Goal: Check status: Check status

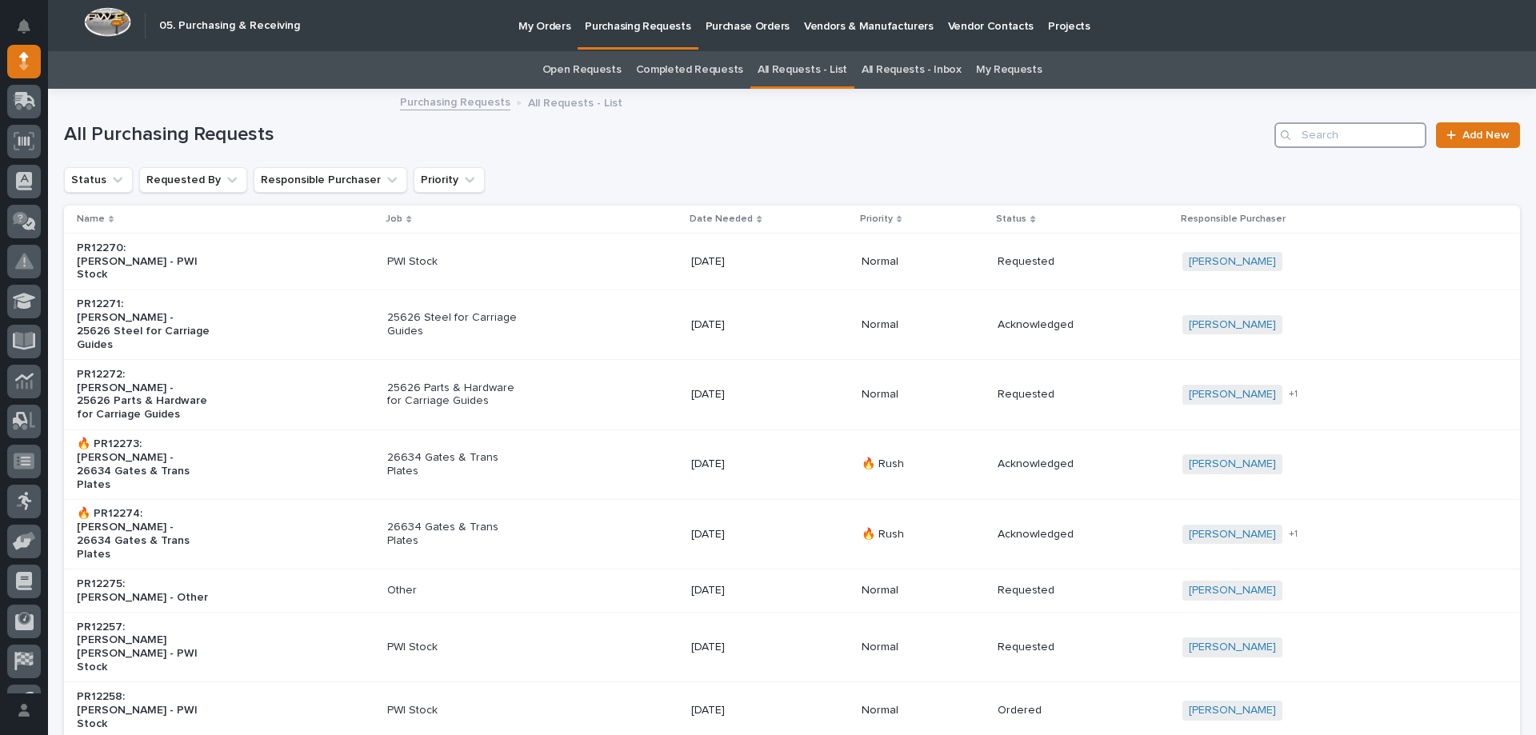
click at [1327, 138] on input "Search" at bounding box center [1351, 135] width 152 height 26
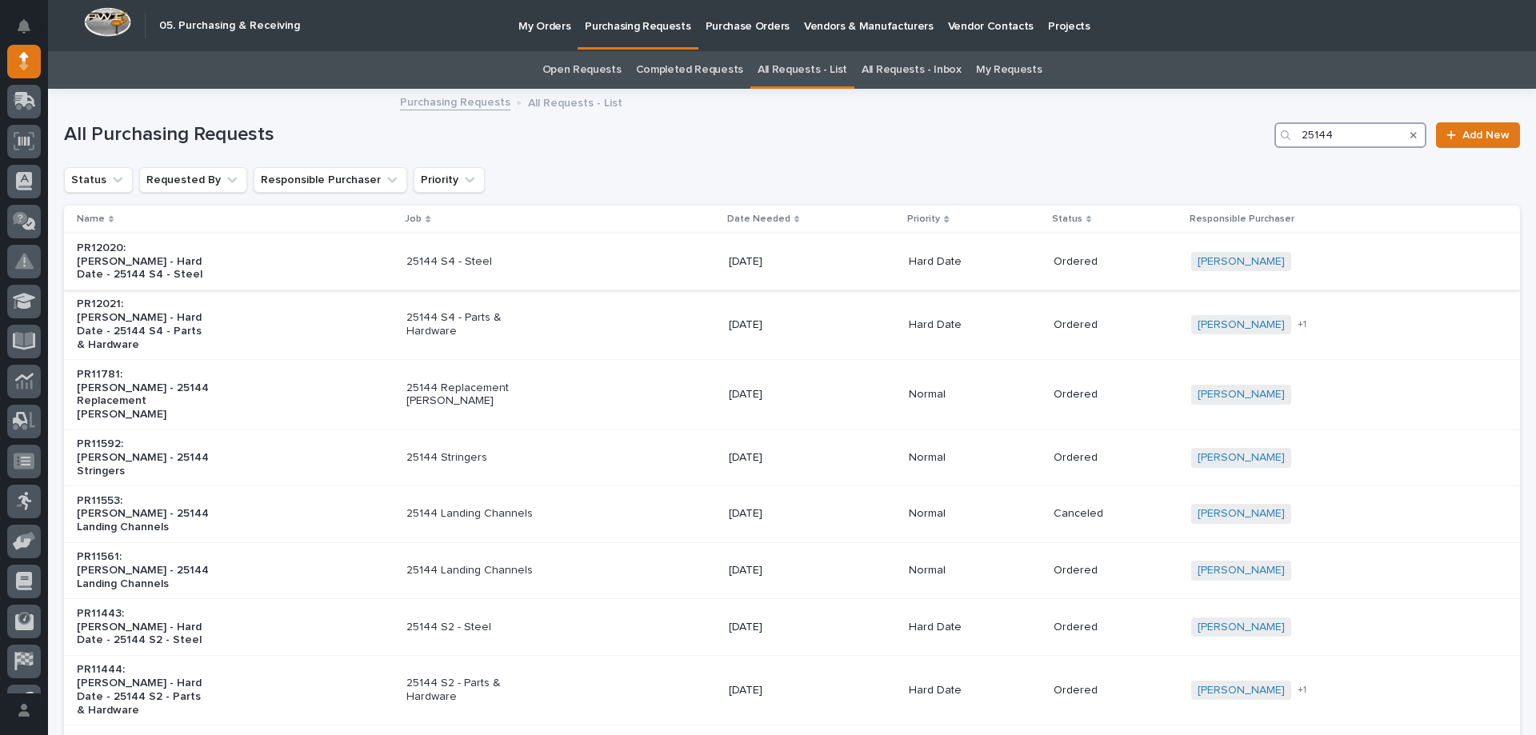
type input "25144"
click at [538, 274] on div "25144 S4 - Steel" at bounding box center [561, 262] width 310 height 26
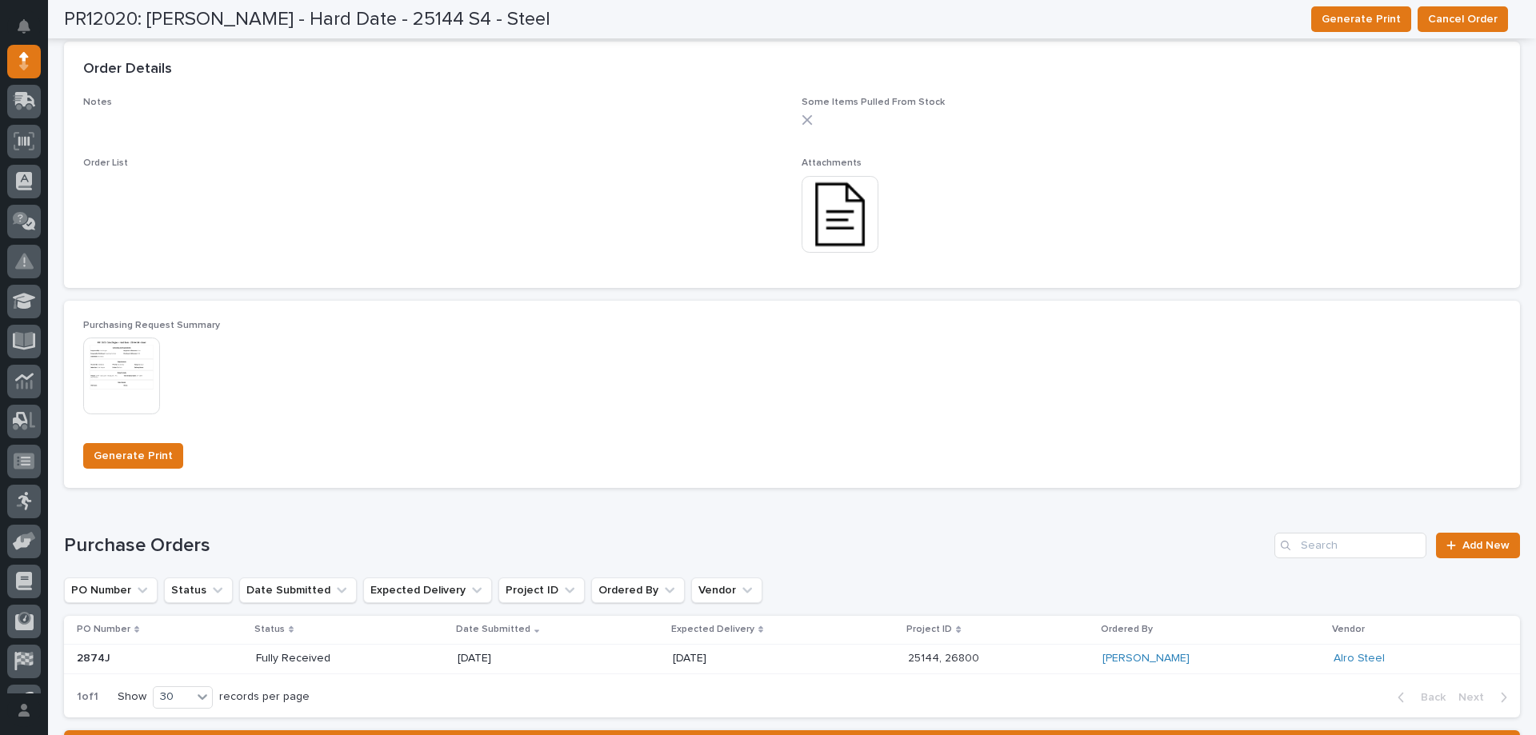
scroll to position [1040, 0]
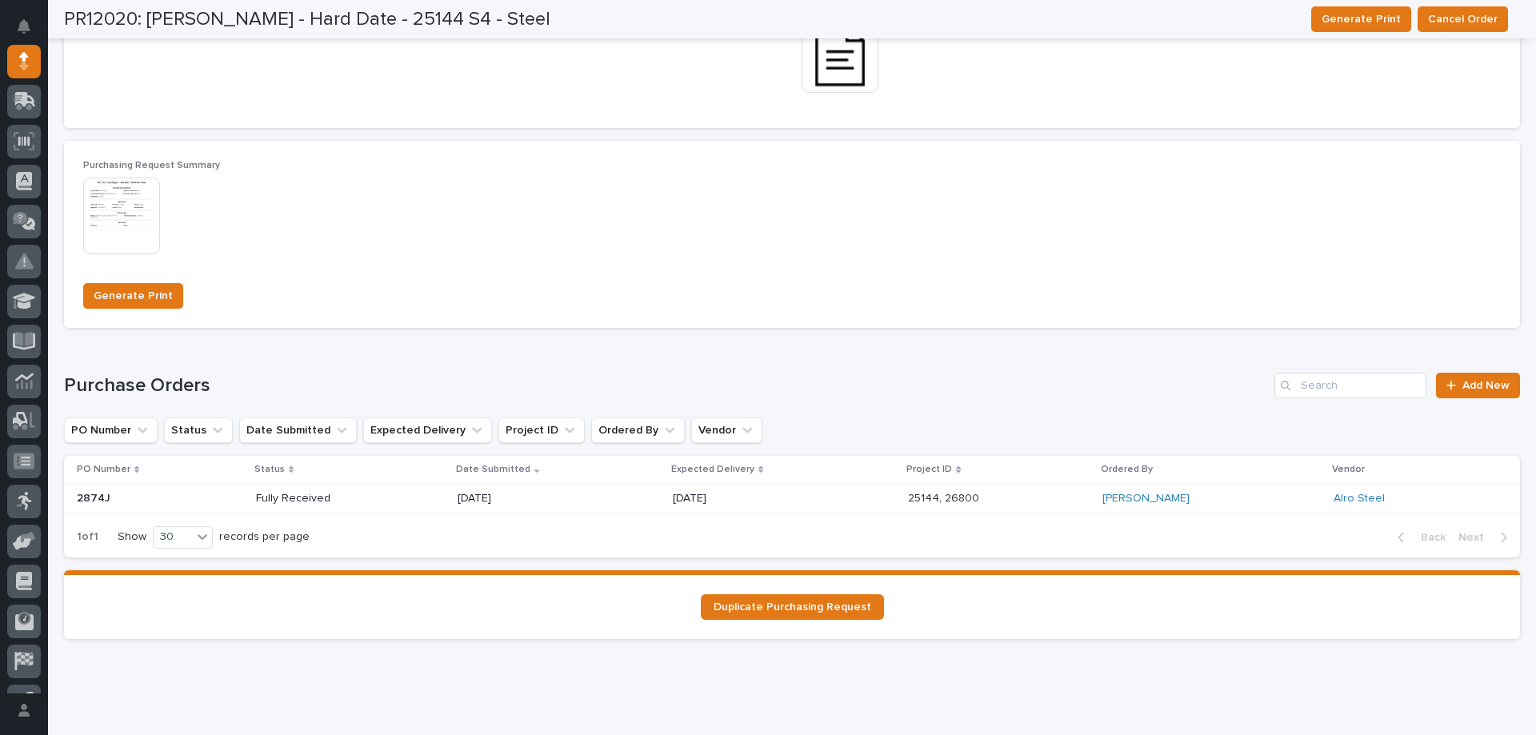
click at [771, 511] on div "[DATE]" at bounding box center [784, 499] width 222 height 26
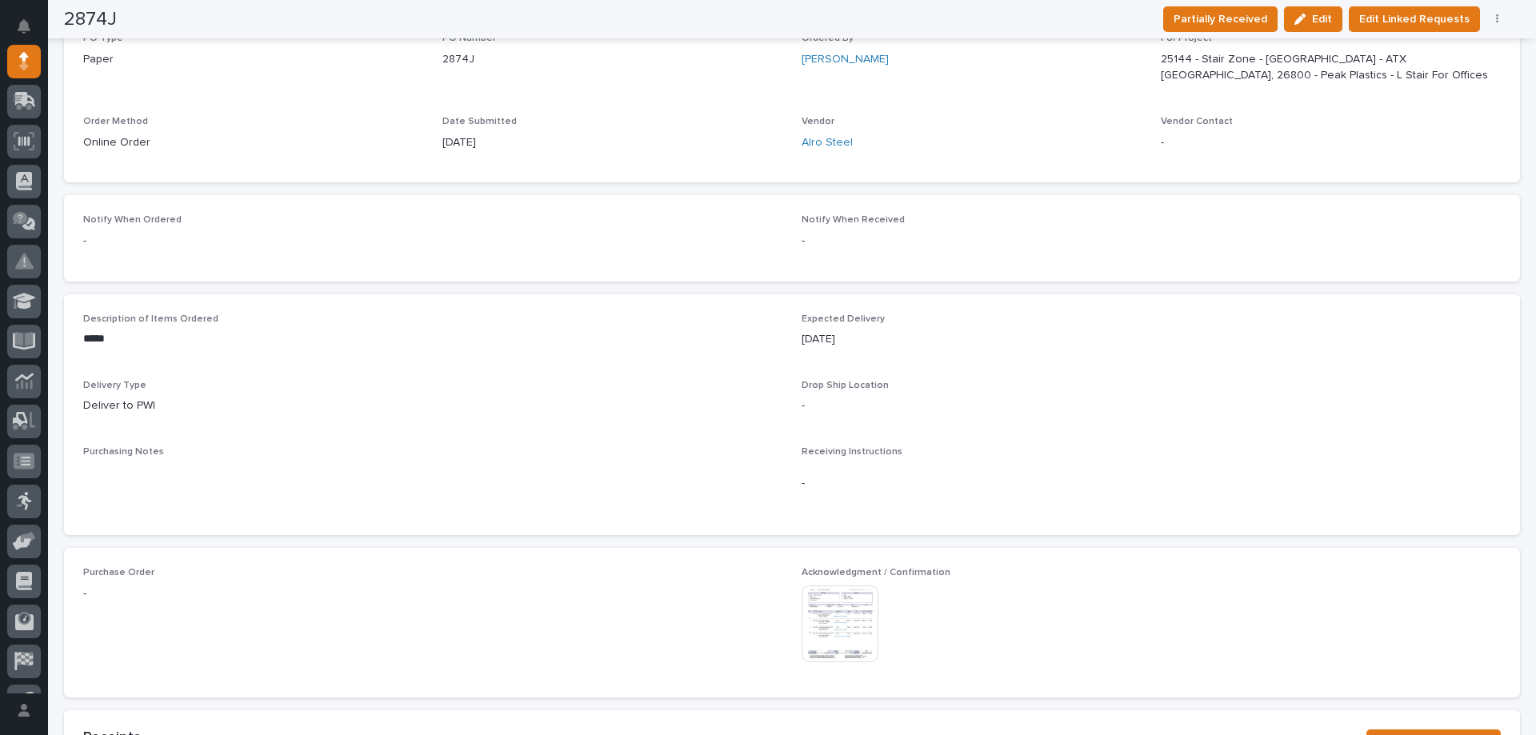
scroll to position [420, 0]
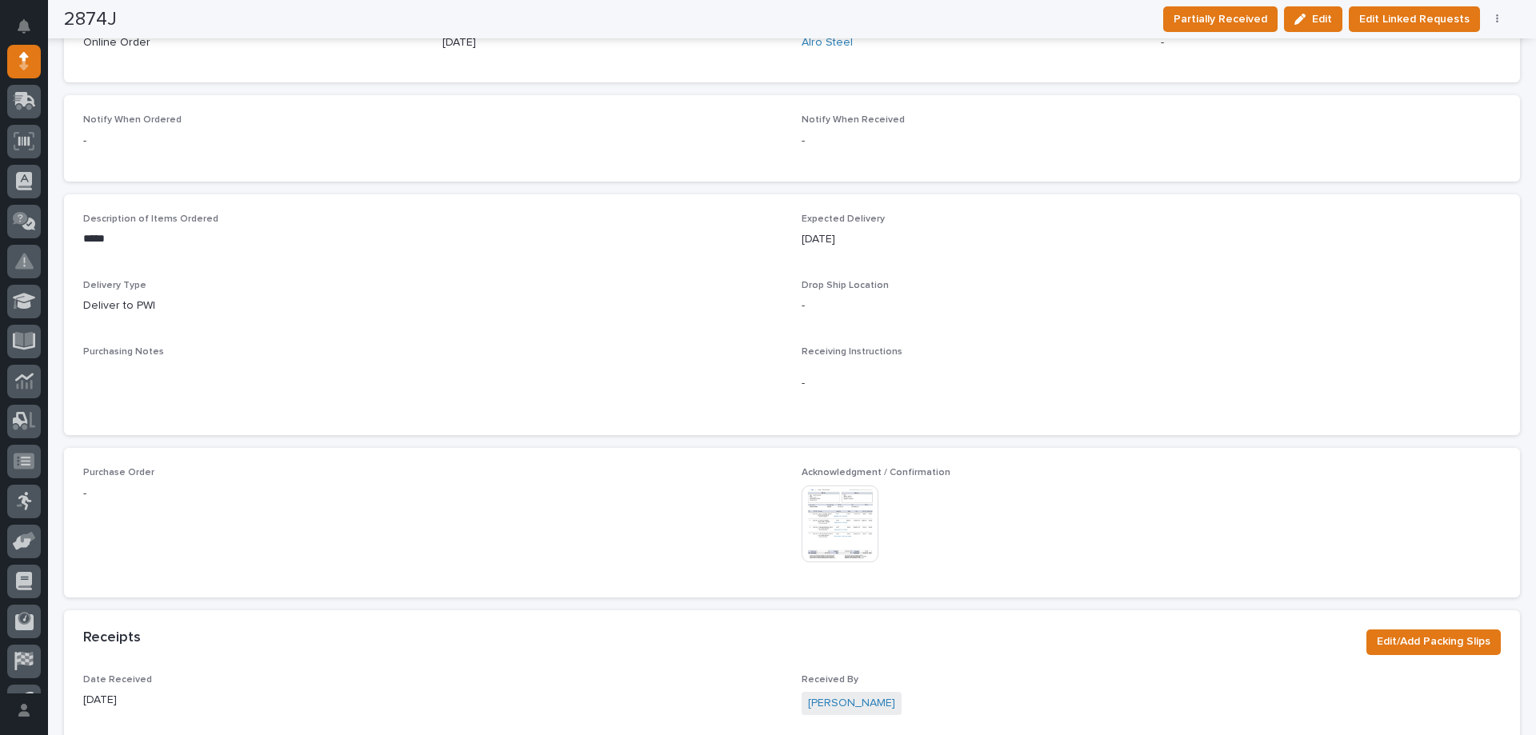
click at [846, 522] on img at bounding box center [840, 524] width 77 height 77
